Goal: Task Accomplishment & Management: Manage account settings

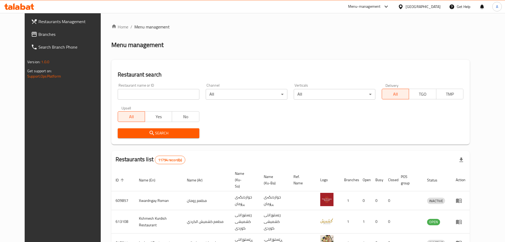
click at [134, 96] on input "search" at bounding box center [159, 94] width 82 height 11
type input "fresh chicken"
click button "Search" at bounding box center [159, 133] width 82 height 10
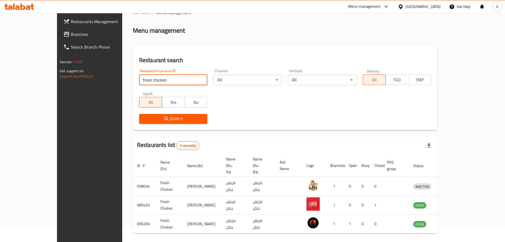
scroll to position [22, 0]
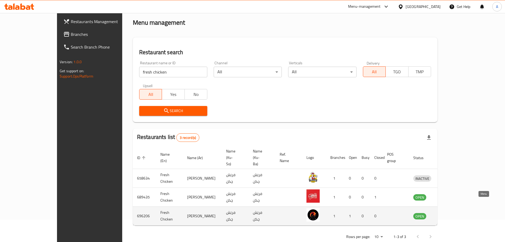
click at [449, 212] on icon "enhanced table" at bounding box center [445, 215] width 6 height 6
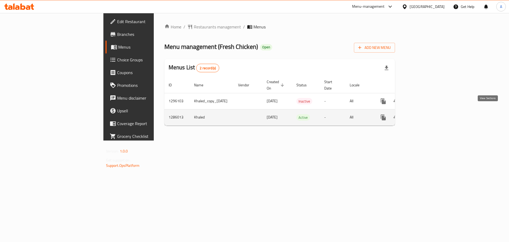
click at [425, 114] on icon "enhanced table" at bounding box center [422, 117] width 6 height 6
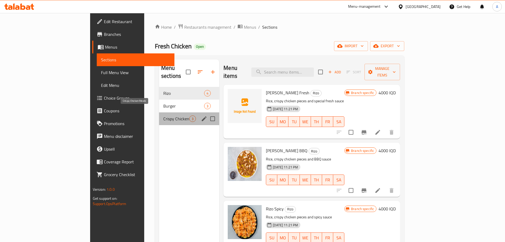
click at [163, 115] on span "Crispy Chicken Meals" at bounding box center [176, 118] width 26 height 6
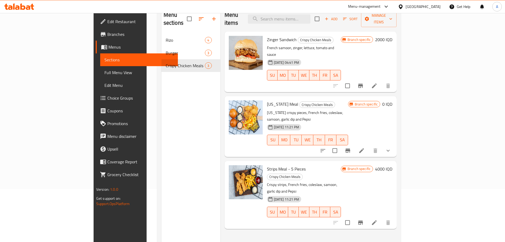
scroll to position [74, 0]
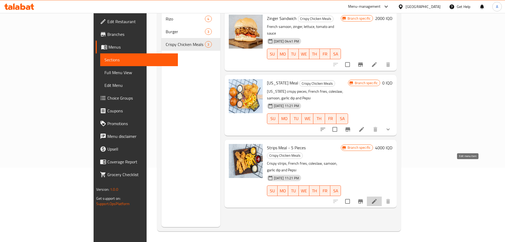
click at [378, 198] on icon at bounding box center [374, 201] width 6 height 6
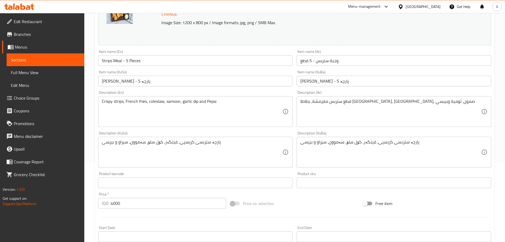
scroll to position [80, 0]
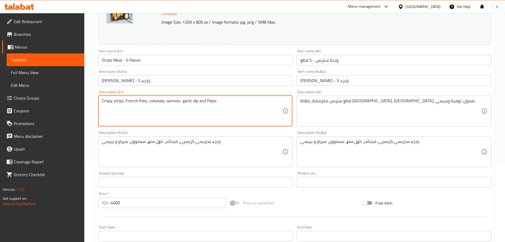
drag, startPoint x: 220, startPoint y: 104, endPoint x: 200, endPoint y: 100, distance: 20.5
type textarea "Crispy strips, French fries, coleslaw, samoon, garlic dip"
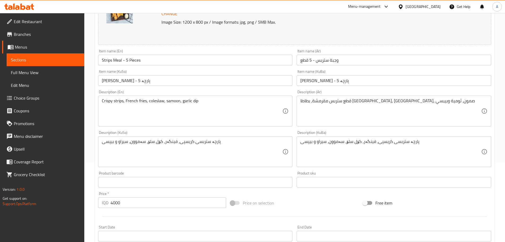
drag, startPoint x: 299, startPoint y: 100, endPoint x: 312, endPoint y: 102, distance: 13.2
click at [312, 102] on div "قطع ستربس مقرمشة، بطاطا [GEOGRAPHIC_DATA]، [GEOGRAPHIC_DATA]، صمون، ثومية وبيبس…" at bounding box center [394, 111] width 195 height 31
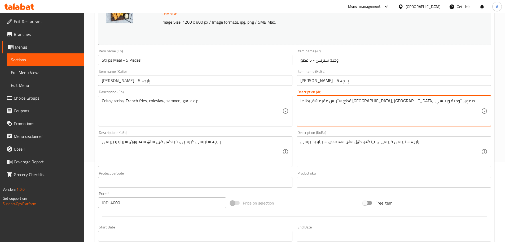
drag, startPoint x: 301, startPoint y: 102, endPoint x: 315, endPoint y: 104, distance: 14.2
click at [315, 104] on textarea "قطع ستربس مقرمشة، بطاطا [GEOGRAPHIC_DATA]، [GEOGRAPHIC_DATA]، صمون، ثومية وبيبسي" at bounding box center [391, 110] width 181 height 25
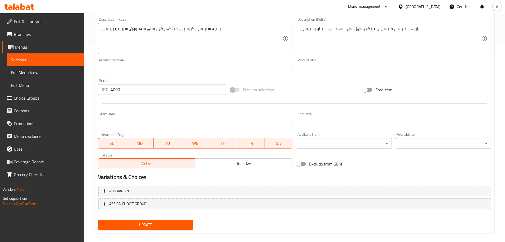
scroll to position [202, 0]
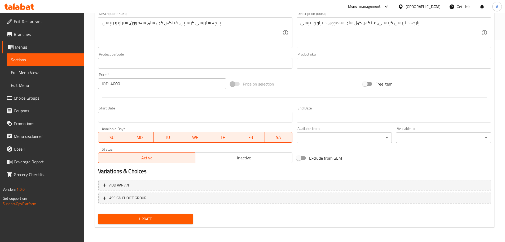
type textarea "قطع ستربس مقرمشة، بطاطا [GEOGRAPHIC_DATA]، [GEOGRAPHIC_DATA]، [GEOGRAPHIC_DATA]…"
click at [139, 219] on span "Update" at bounding box center [145, 218] width 87 height 7
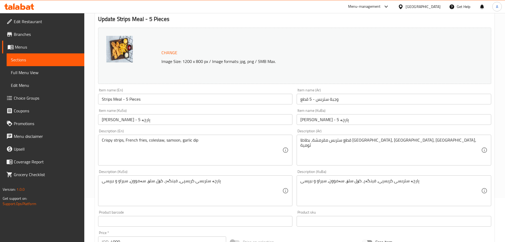
scroll to position [0, 0]
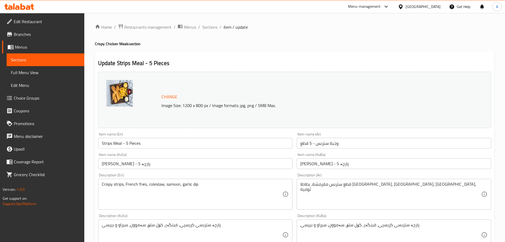
click at [381, 7] on div "Menu-management" at bounding box center [364, 6] width 33 height 6
click at [365, 40] on div "Agent Campaigns Center" at bounding box center [363, 35] width 49 height 12
